Goal: Information Seeking & Learning: Learn about a topic

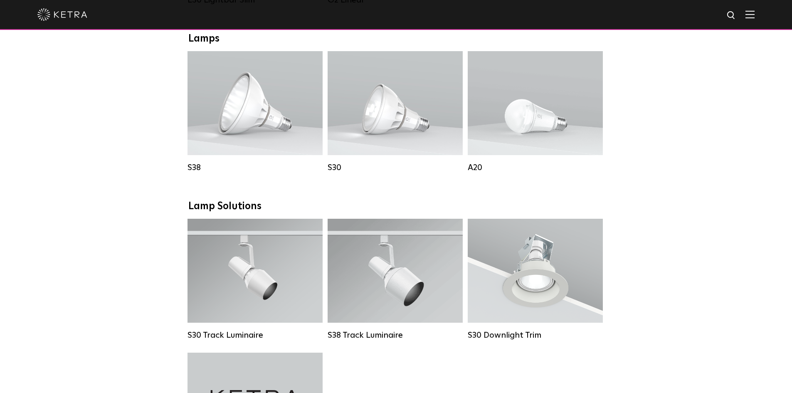
scroll to position [541, 0]
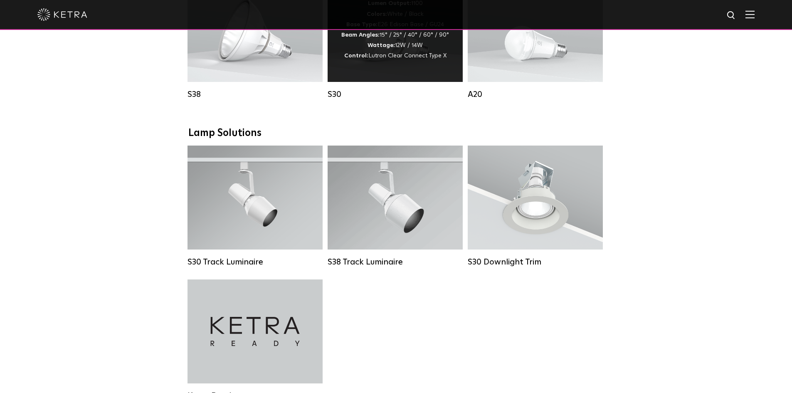
click at [384, 75] on div "Lumen Output: 1100 Colors: White / Black Base Type: E26 Edison Base / GU24 Beam…" at bounding box center [395, 30] width 135 height 104
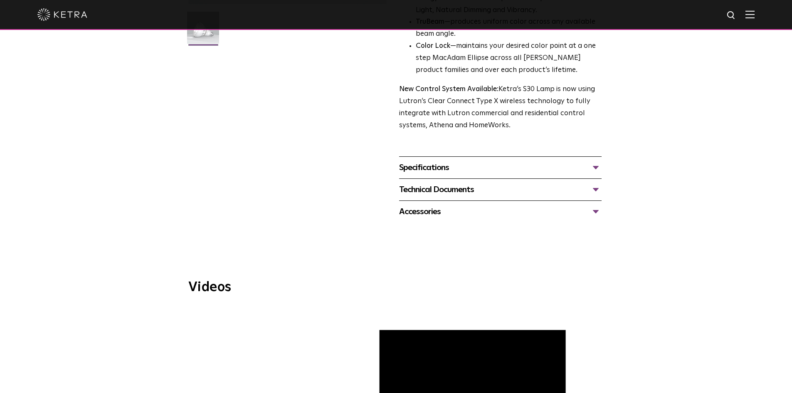
scroll to position [291, 0]
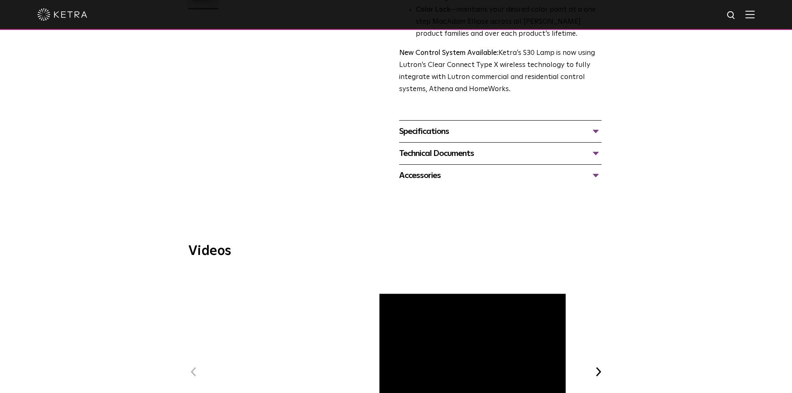
click at [441, 134] on div "Specifications" at bounding box center [500, 131] width 203 height 13
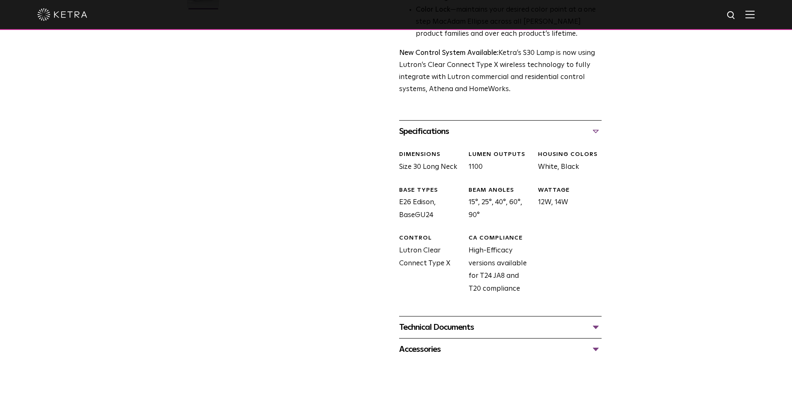
drag, startPoint x: 401, startPoint y: 165, endPoint x: 622, endPoint y: 198, distance: 223.9
click at [622, 198] on div "S30 Lamp Availability: Commercial & Residential Ketra’s S30 lamp is an all-enco…" at bounding box center [396, 65] width 792 height 591
drag, startPoint x: 401, startPoint y: 199, endPoint x: 567, endPoint y: 224, distance: 167.8
click at [567, 224] on div "DIMENSIONS Size 30 Long Neck LUMEN OUTPUTS 1100 HOUSING COLORS White, Black BAS…" at bounding box center [497, 229] width 209 height 174
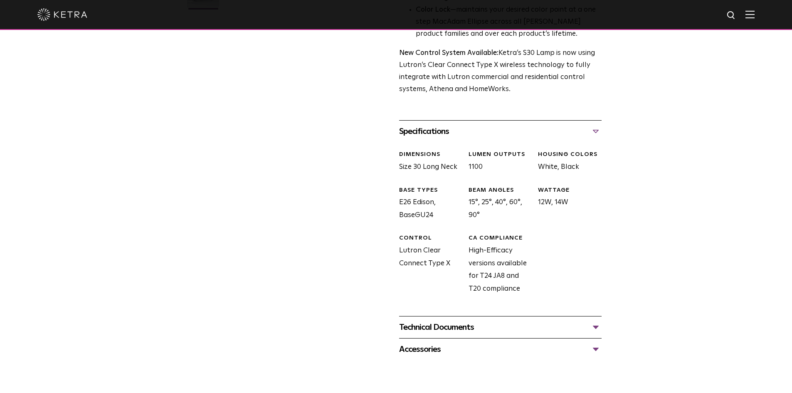
click at [567, 224] on div "DIMENSIONS Size 30 Long Neck LUMEN OUTPUTS 1100 HOUSING COLORS White, Black BAS…" at bounding box center [497, 229] width 209 height 174
drag, startPoint x: 395, startPoint y: 203, endPoint x: 600, endPoint y: 206, distance: 205.1
click at [600, 206] on div "S30 Lamp Availability: Commercial & Residential Ketra’s S30 lamp is an all-enco…" at bounding box center [396, 65] width 416 height 591
click at [600, 206] on div "WATTAGE 12W, 14W" at bounding box center [566, 204] width 69 height 36
drag, startPoint x: 406, startPoint y: 250, endPoint x: 550, endPoint y: 302, distance: 152.1
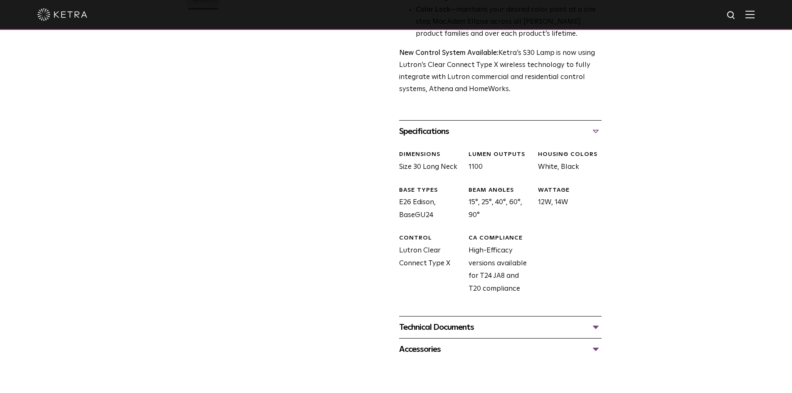
click at [550, 302] on div "DIMENSIONS Size 30 Long Neck LUMEN OUTPUTS 1100 HOUSING COLORS White, Black BAS…" at bounding box center [497, 229] width 209 height 174
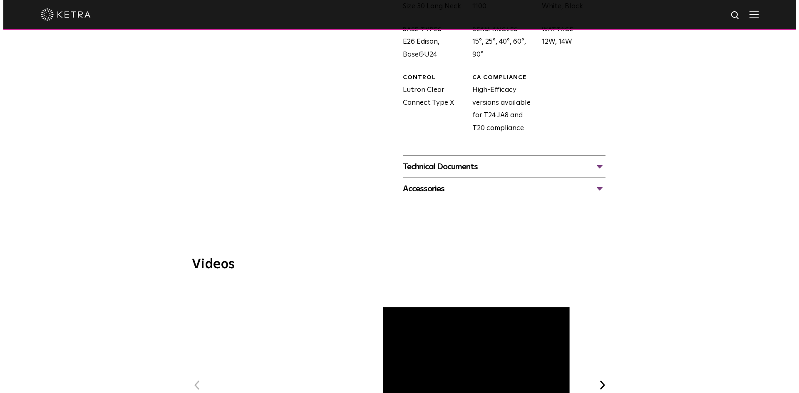
scroll to position [666, 0]
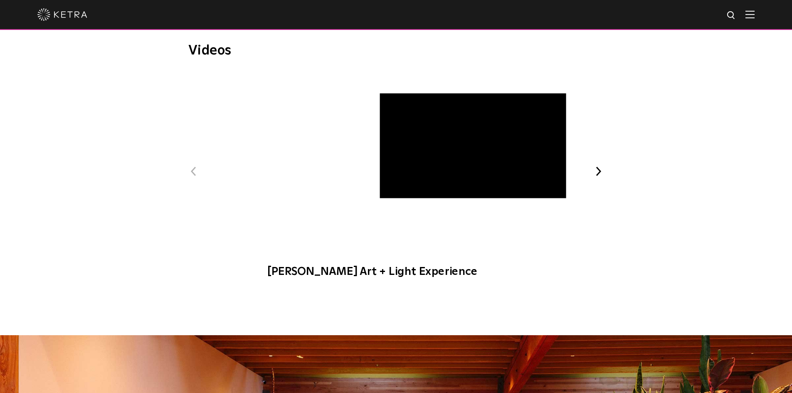
click at [392, 149] on span "Ketra Art + Light Experience" at bounding box center [397, 179] width 280 height 216
